Goal: Communication & Community: Answer question/provide support

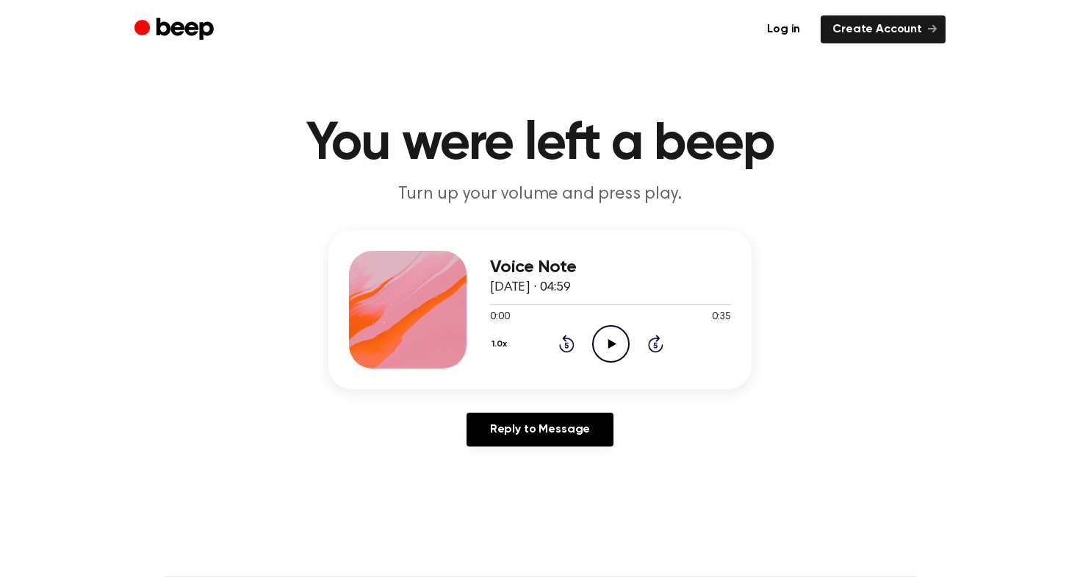
click at [609, 343] on icon at bounding box center [612, 344] width 8 height 10
click at [496, 341] on button "1.0x" at bounding box center [501, 343] width 23 height 25
click at [517, 455] on span "1.2x" at bounding box center [514, 459] width 18 height 15
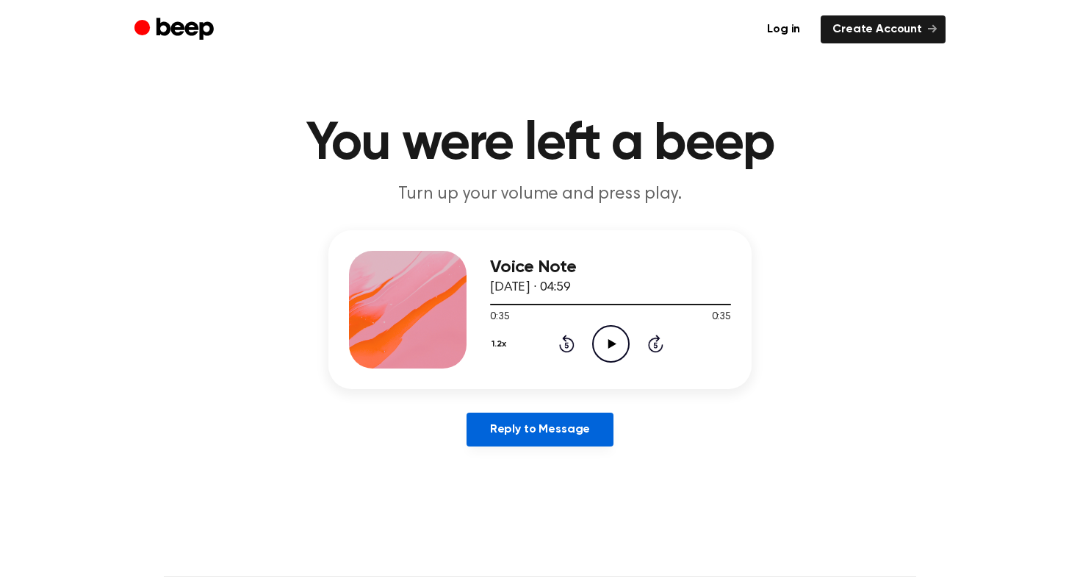
click at [540, 431] on link "Reply to Message" at bounding box center [540, 429] width 147 height 34
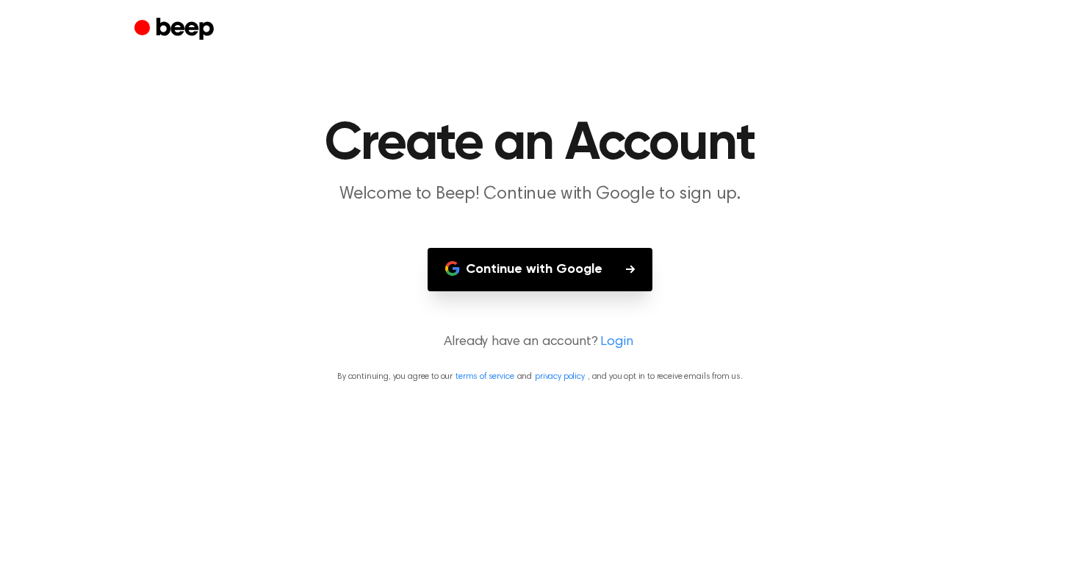
click at [584, 266] on button "Continue with Google" at bounding box center [540, 269] width 225 height 43
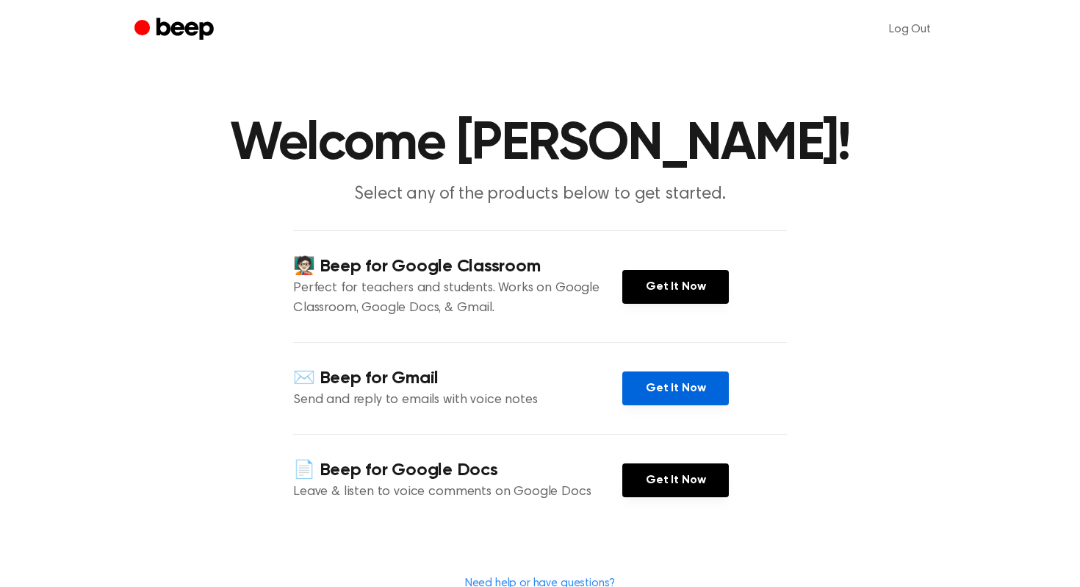
click at [678, 393] on link "Get It Now" at bounding box center [676, 388] width 107 height 34
